Goal: Information Seeking & Learning: Check status

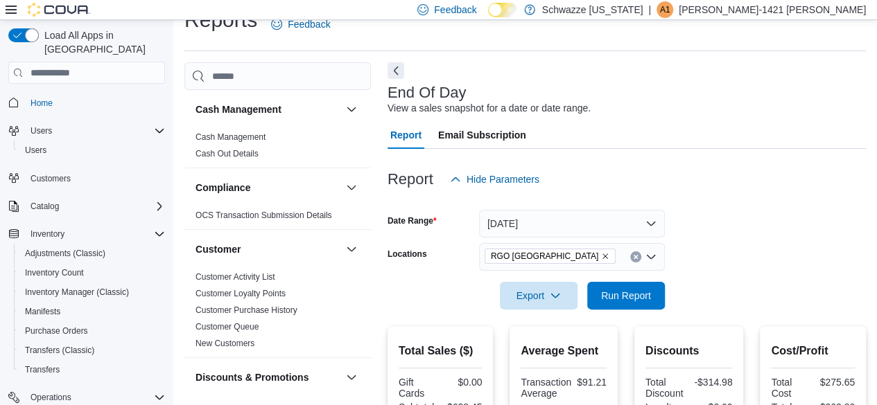
scroll to position [901, 0]
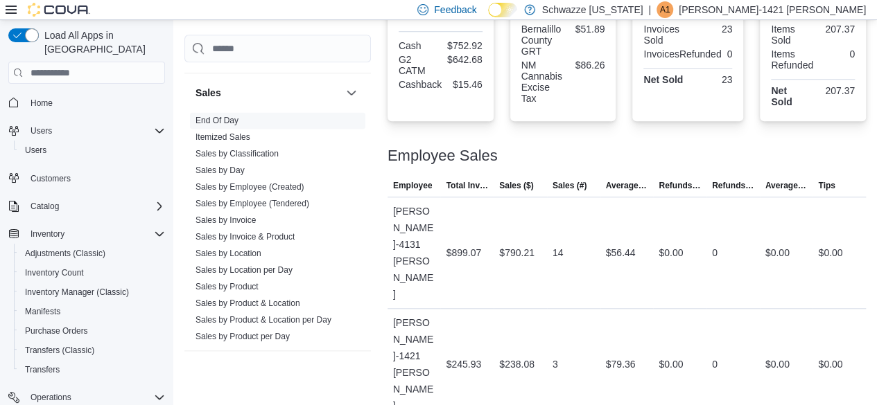
scroll to position [962, 0]
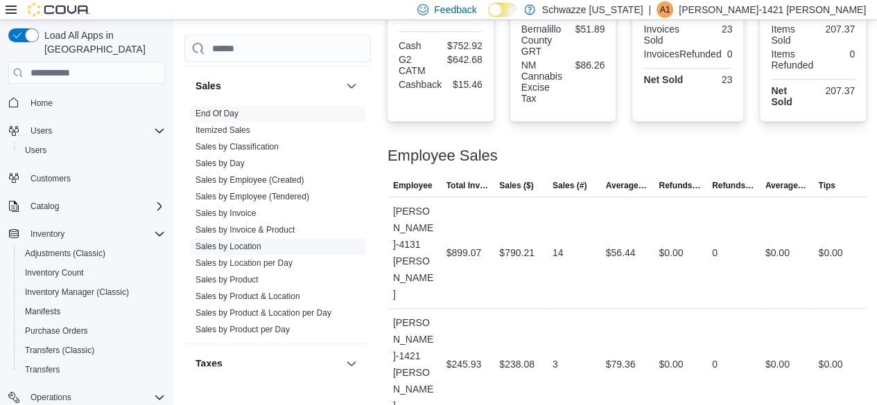
click at [241, 242] on link "Sales by Location" at bounding box center [228, 247] width 66 height 10
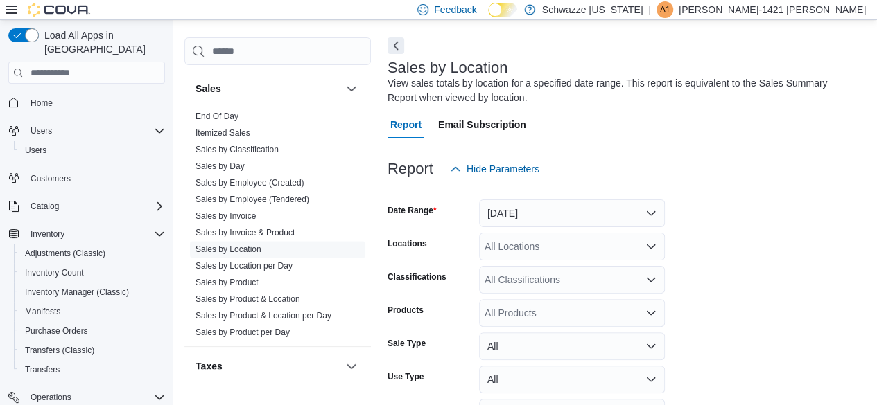
scroll to position [46, 0]
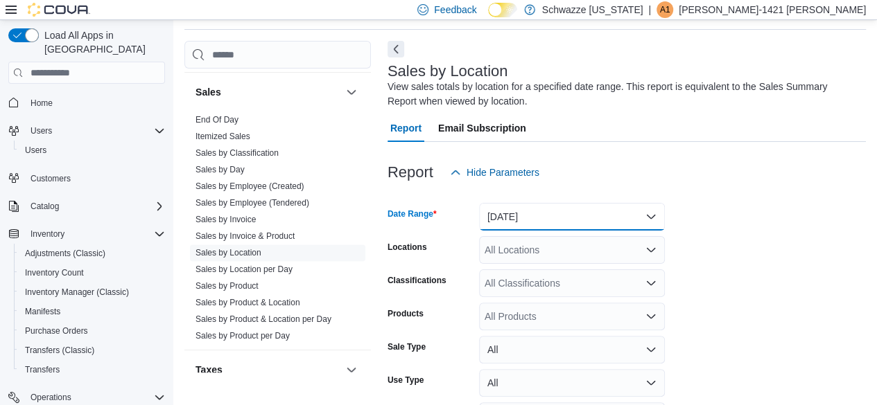
click at [539, 219] on button "Yesterday" at bounding box center [572, 217] width 186 height 28
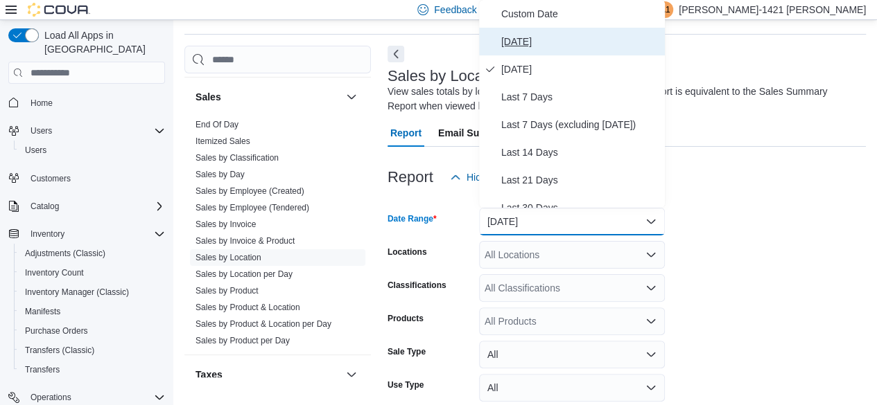
click at [514, 46] on span "[DATE]" at bounding box center [580, 41] width 158 height 17
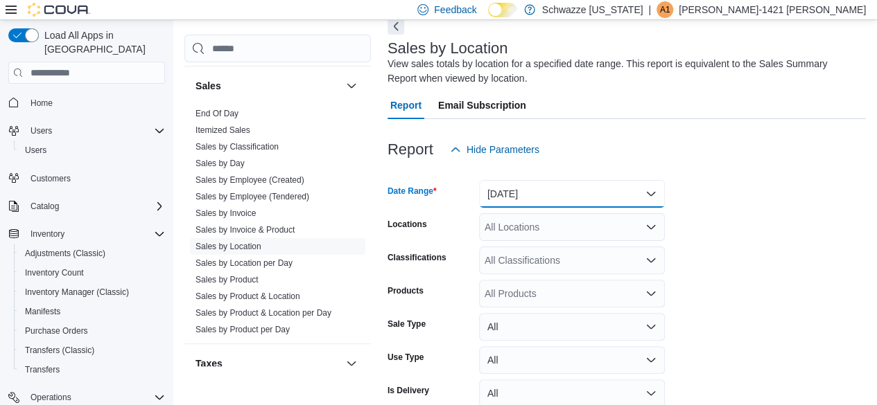
scroll to position [137, 0]
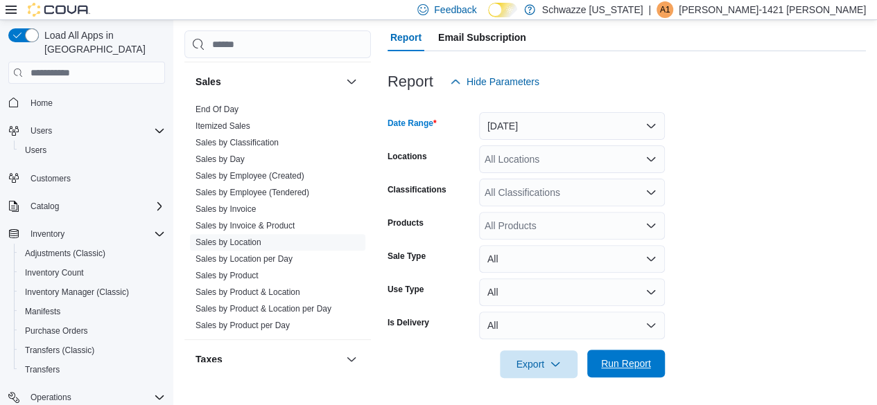
click at [616, 363] on span "Run Report" at bounding box center [626, 364] width 50 height 14
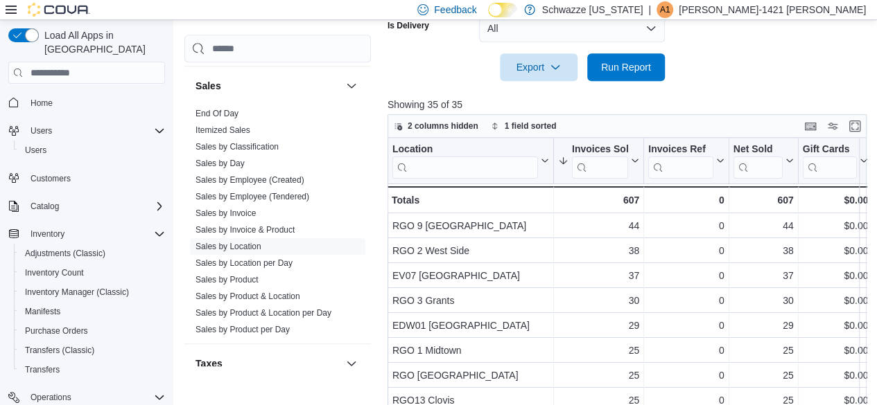
scroll to position [479, 0]
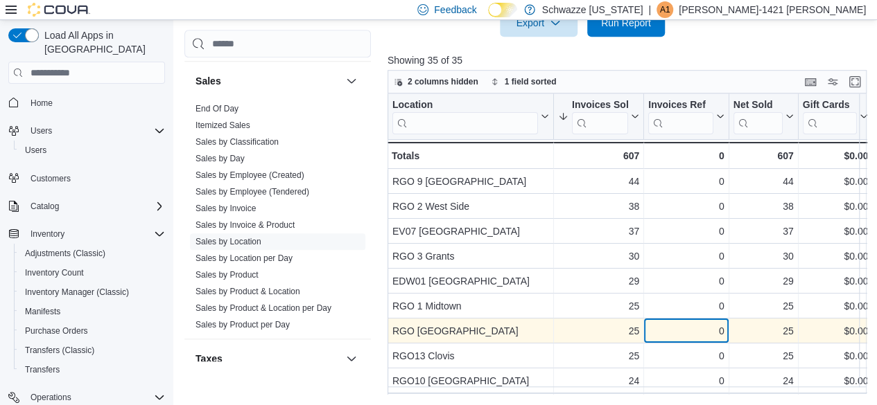
click at [647, 332] on div "0 - Invoices Ref, column 3, row 7" at bounding box center [686, 331] width 85 height 25
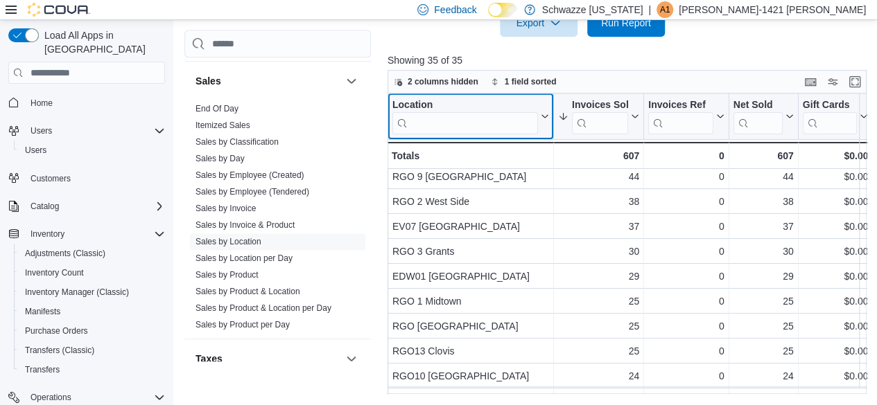
scroll to position [0, 0]
